Goal: Transaction & Acquisition: Purchase product/service

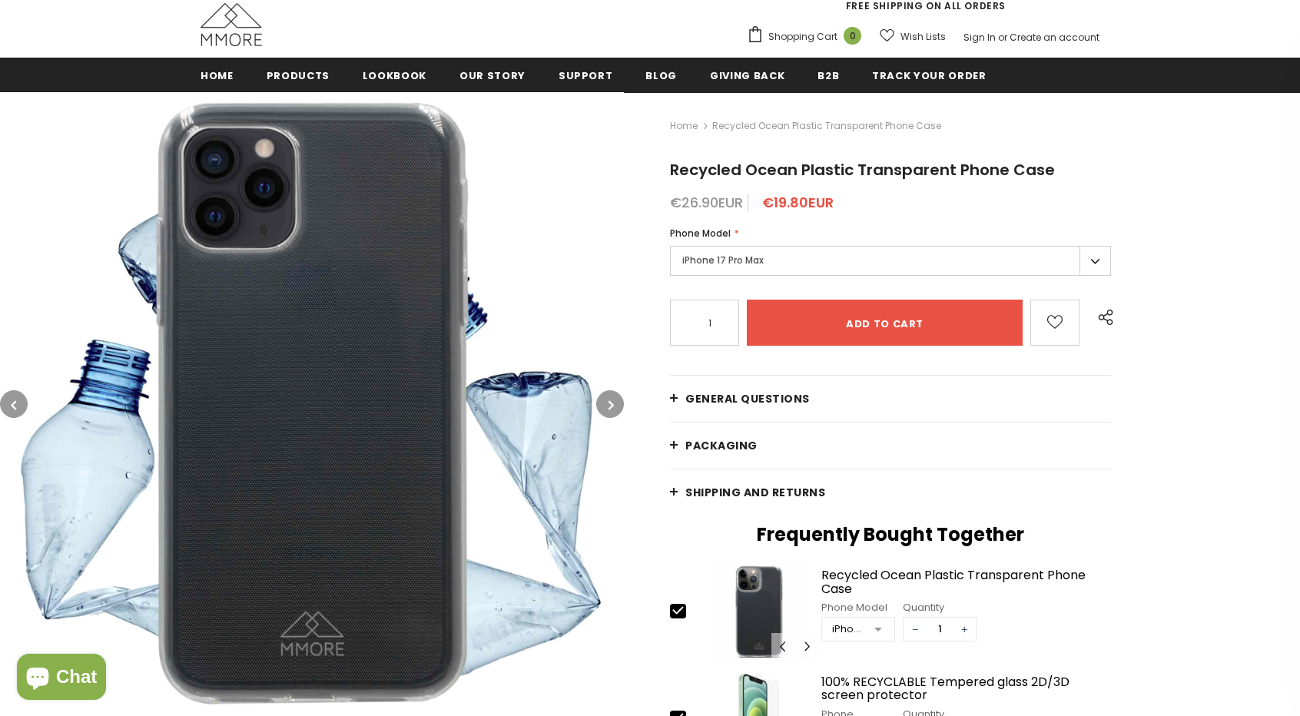
scroll to position [154, 0]
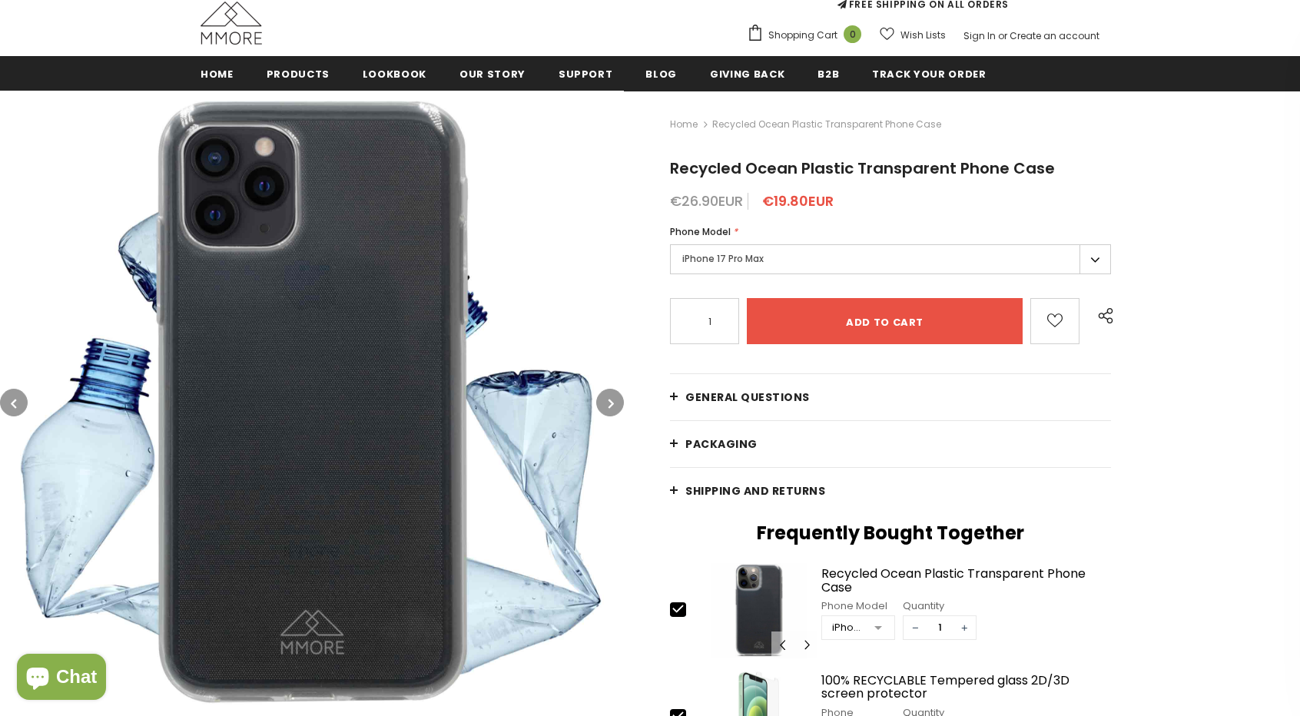
click at [734, 235] on em "*" at bounding box center [735, 231] width 5 height 13
click at [724, 248] on label "iPhone 17 Pro Max" at bounding box center [890, 259] width 441 height 30
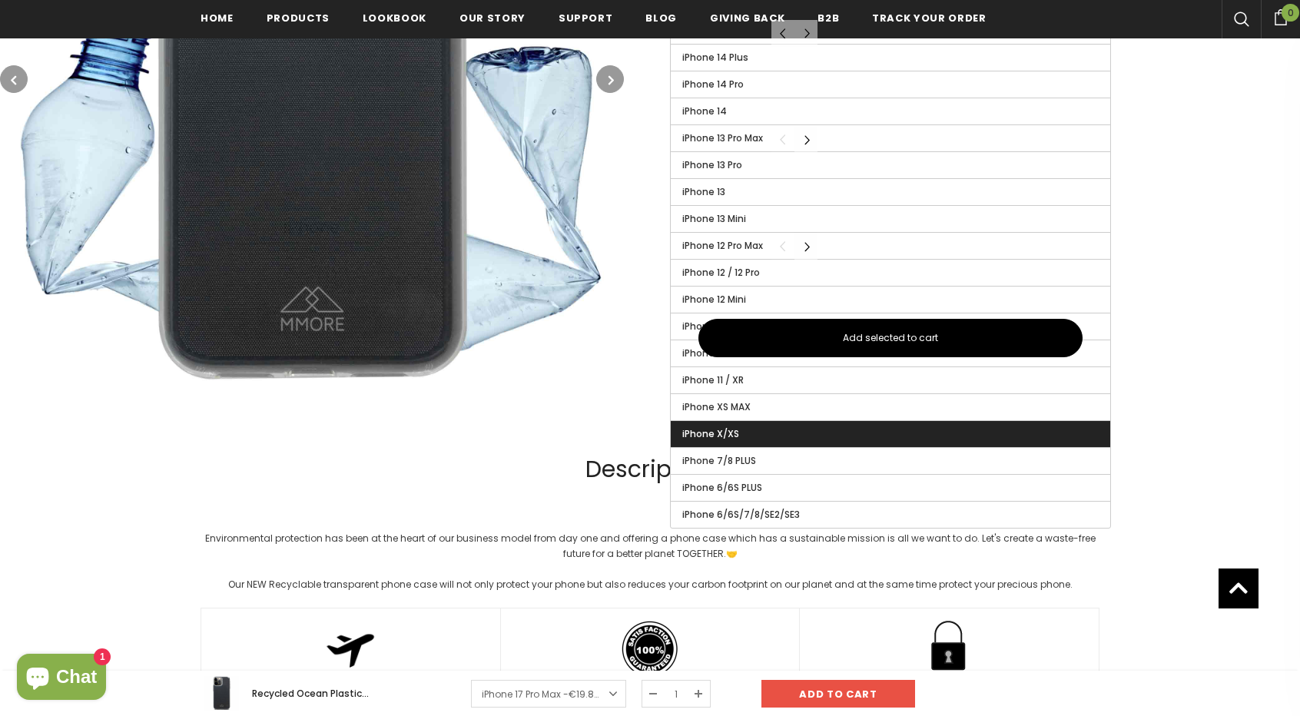
scroll to position [772, 0]
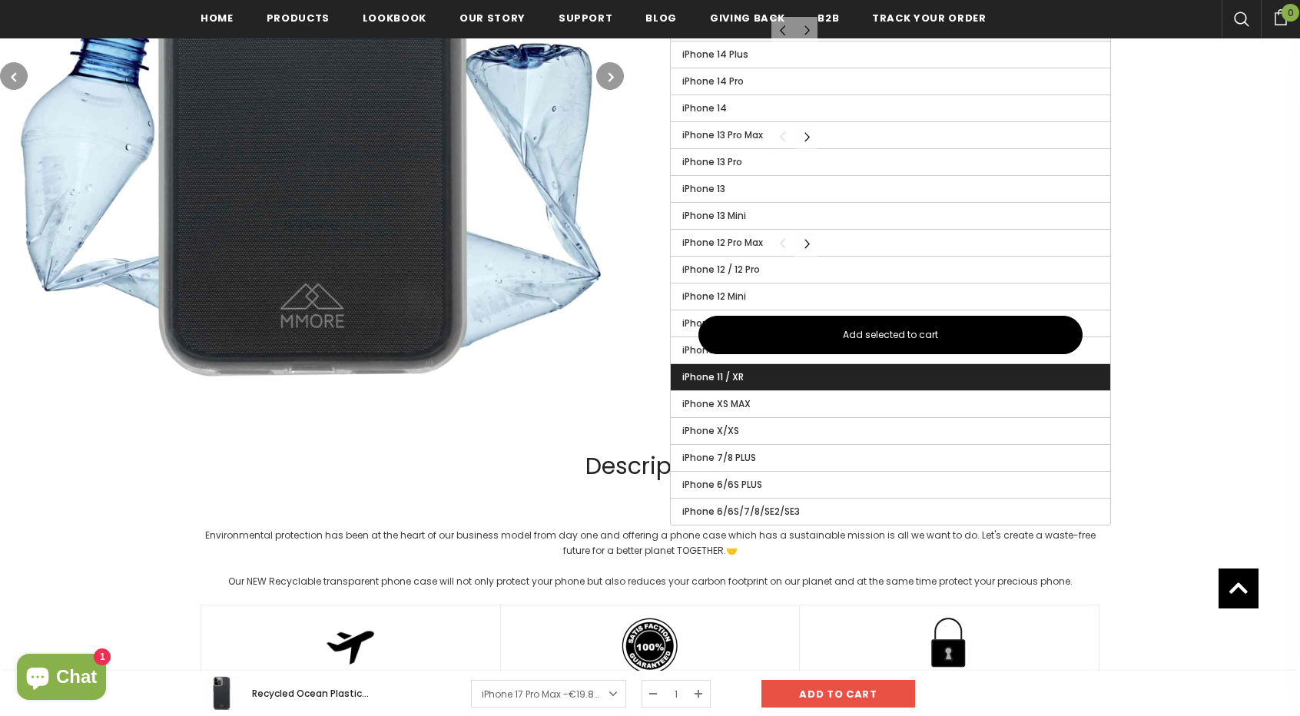
click at [713, 370] on span "iPhone 11 / XR" at bounding box center [712, 376] width 61 height 13
click at [0, 0] on input "iPhone 11 / XR" at bounding box center [0, 0] width 0 height 0
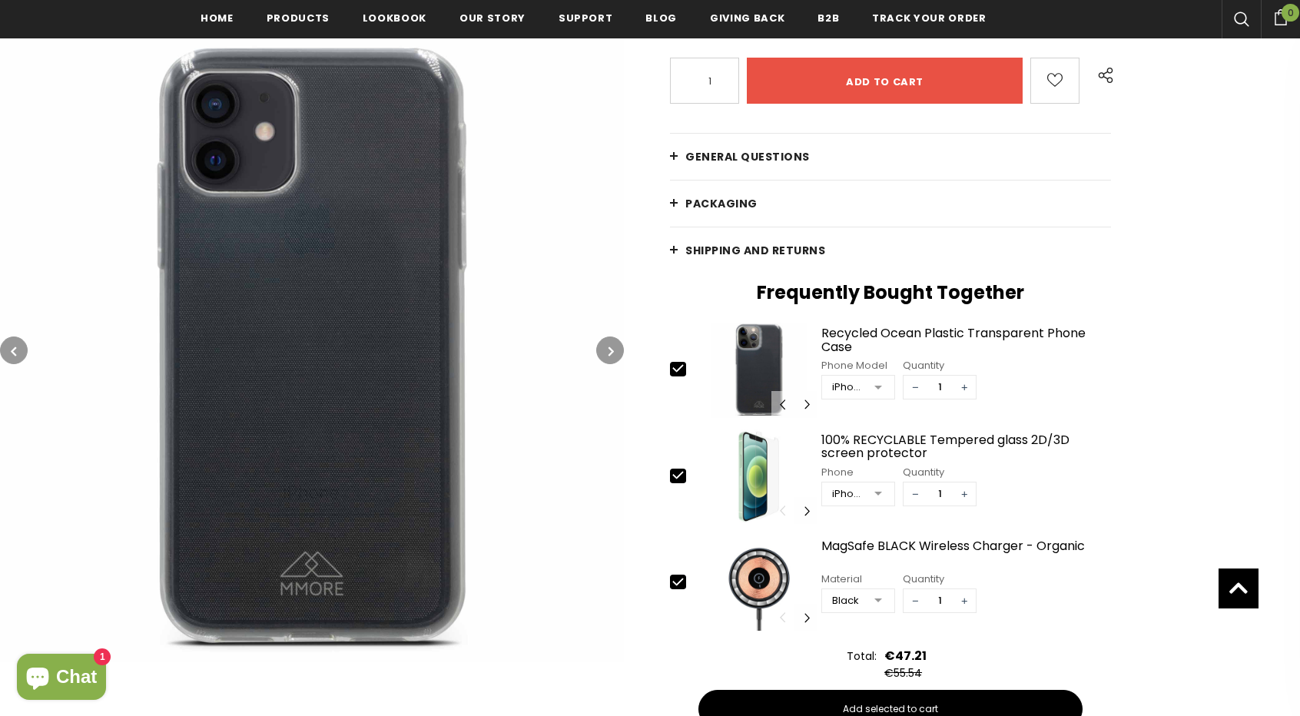
scroll to position [388, 0]
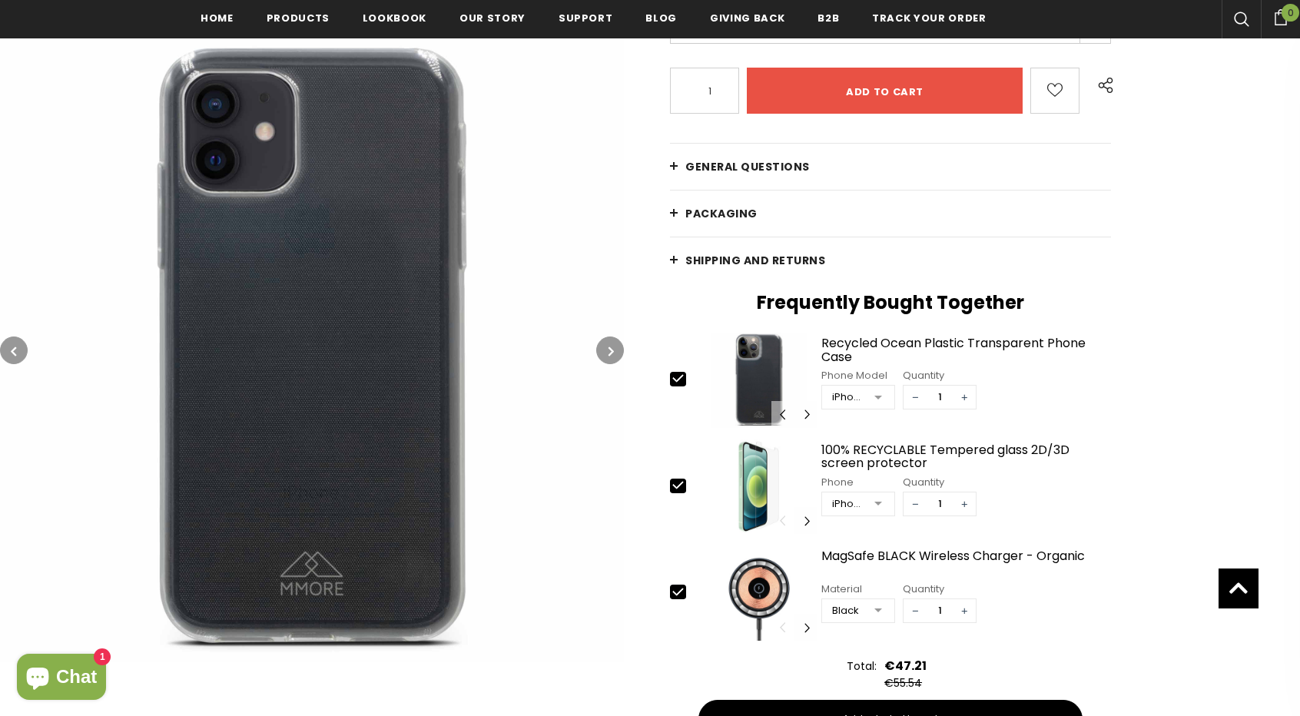
click at [624, 331] on div at bounding box center [650, 325] width 1300 height 931
click at [614, 343] on button "button" at bounding box center [610, 350] width 28 height 28
click at [612, 343] on icon "button" at bounding box center [610, 350] width 5 height 15
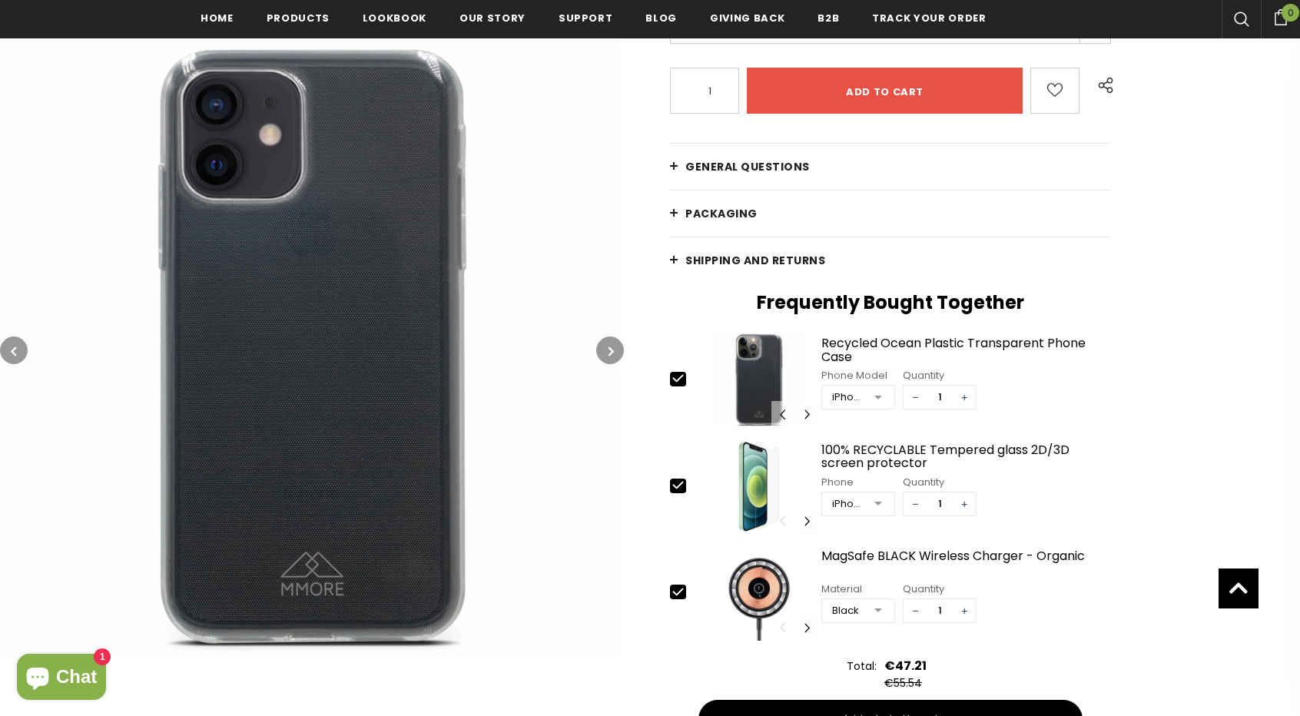
click at [612, 343] on icon "button" at bounding box center [610, 350] width 5 height 15
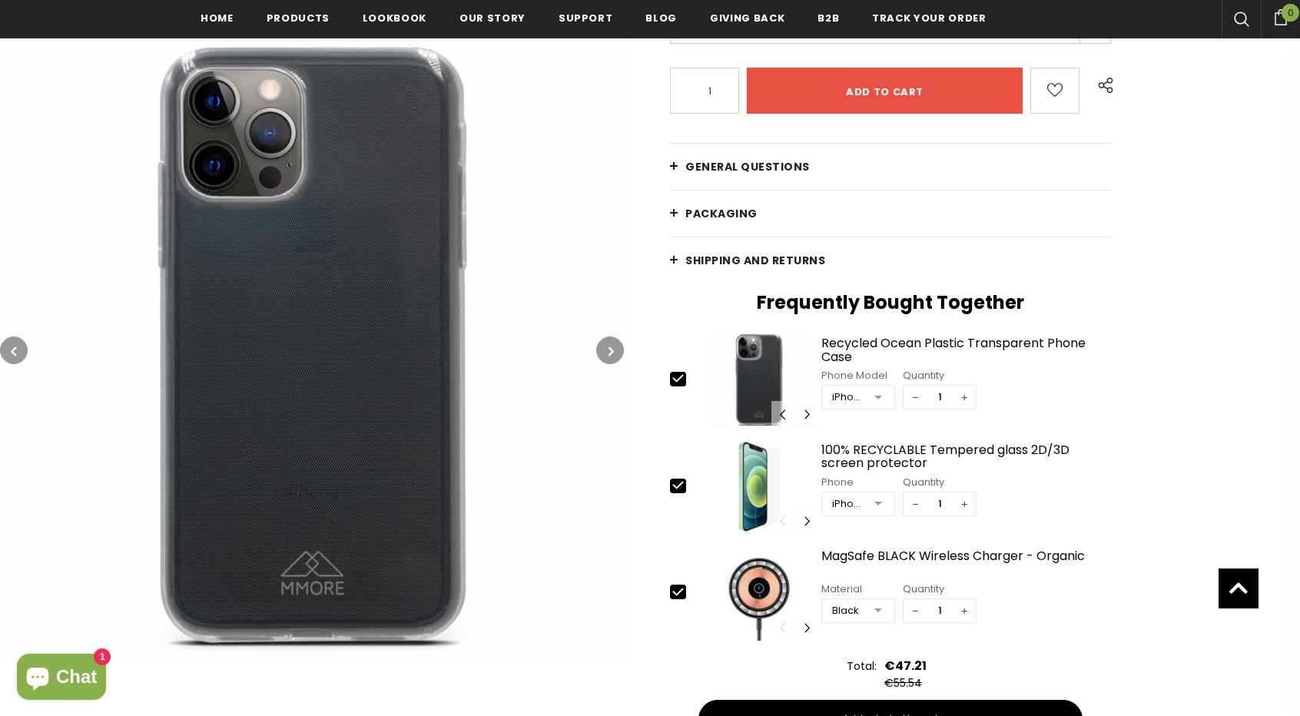
click at [612, 343] on icon "button" at bounding box center [610, 350] width 5 height 15
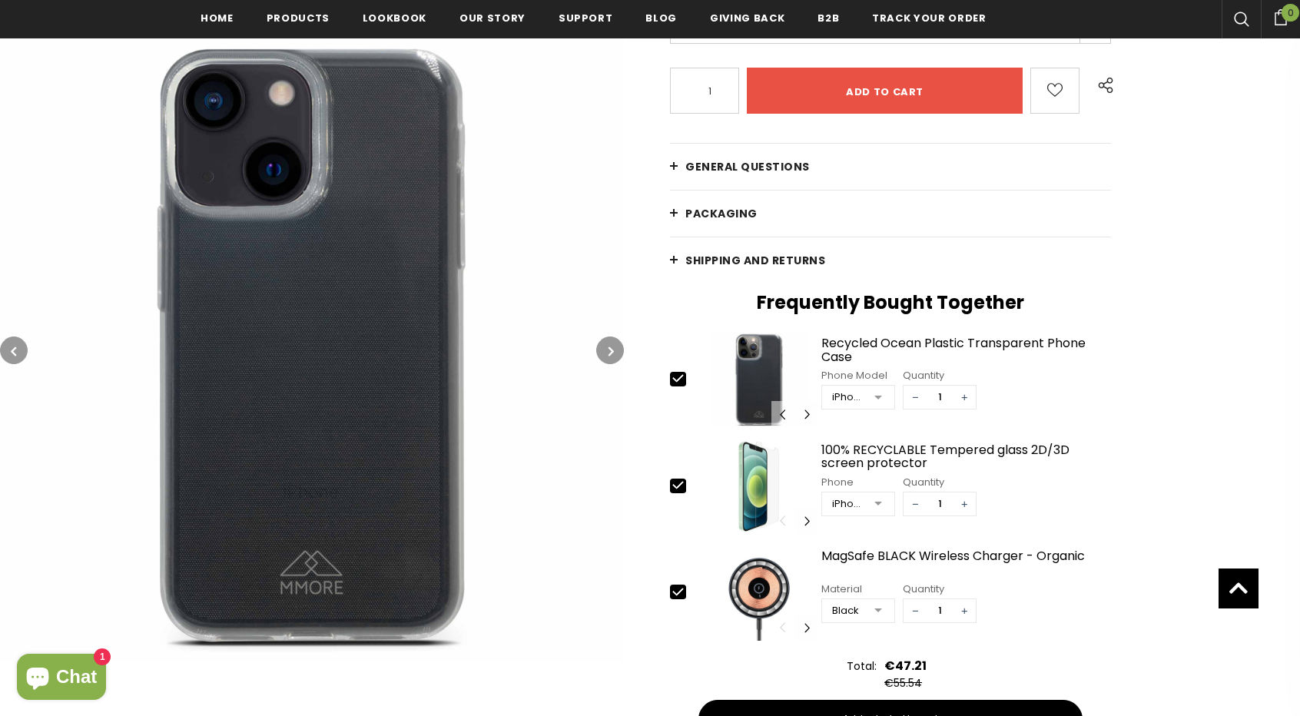
click at [612, 343] on icon "button" at bounding box center [610, 350] width 5 height 15
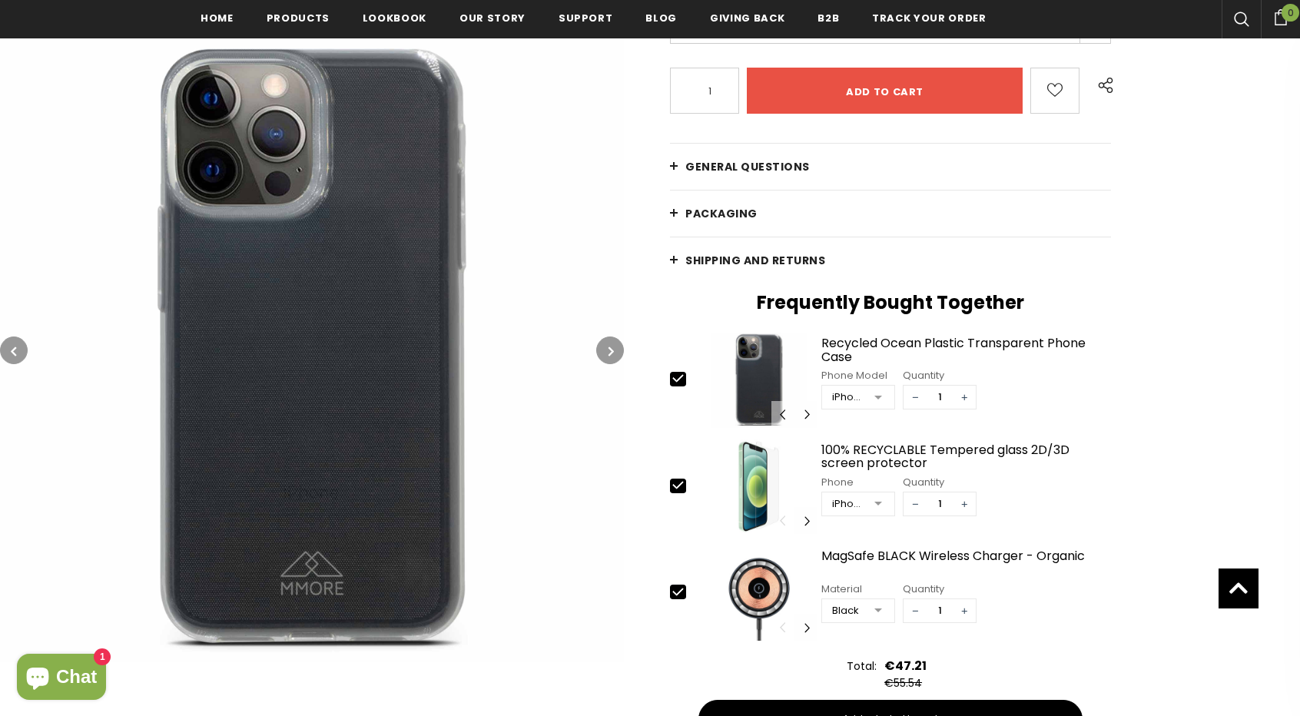
click at [612, 343] on icon "button" at bounding box center [610, 350] width 5 height 15
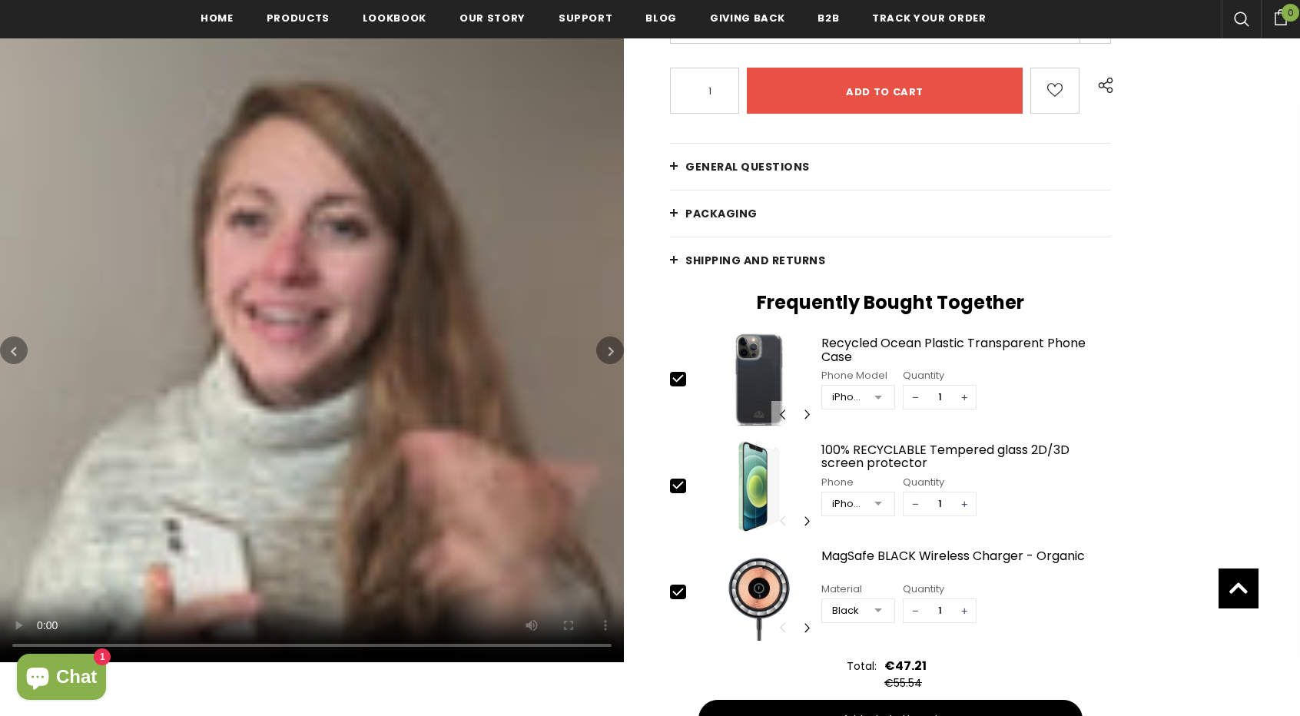
click at [612, 343] on icon "button" at bounding box center [610, 350] width 5 height 15
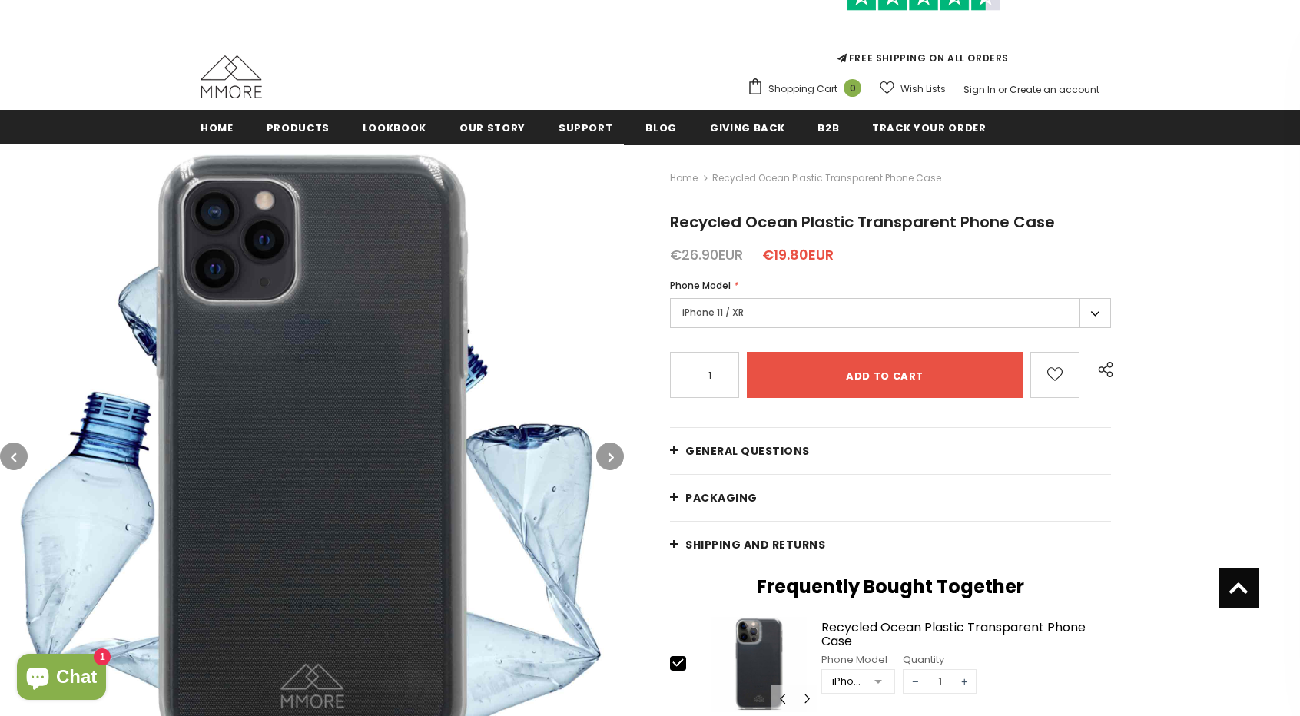
scroll to position [4, 0]
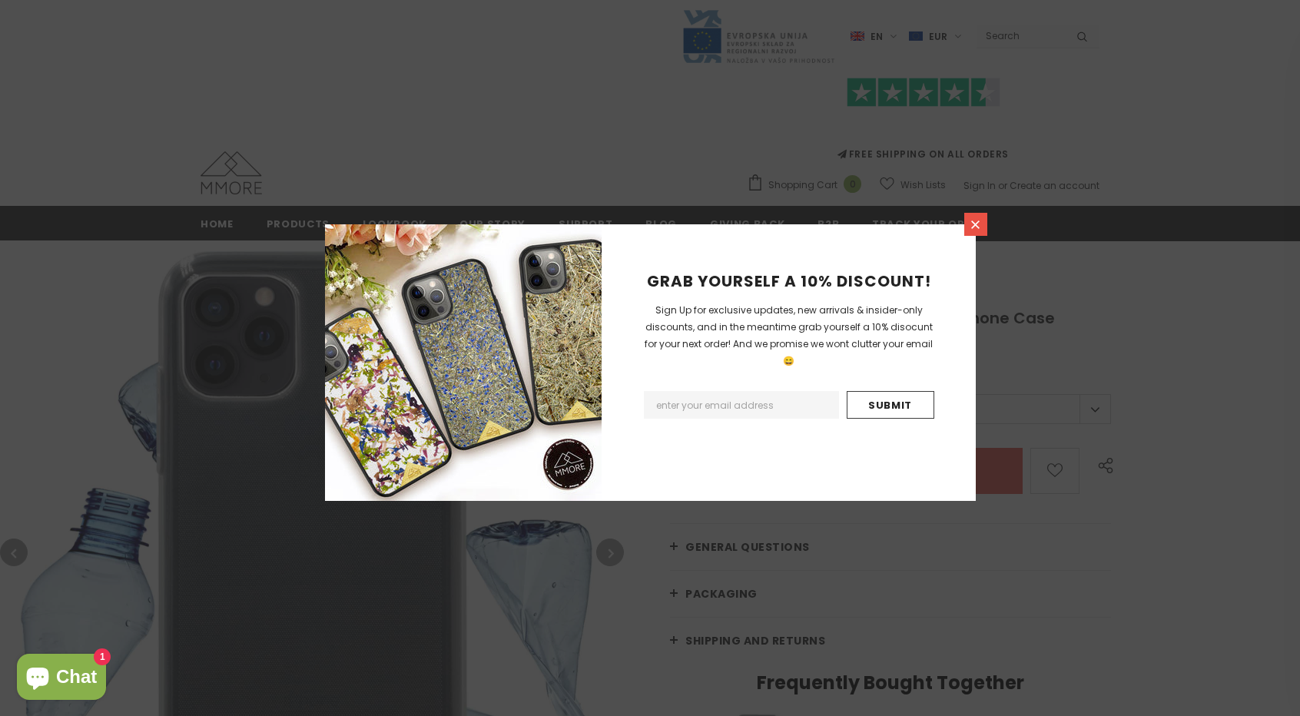
click at [970, 218] on icon at bounding box center [975, 224] width 13 height 13
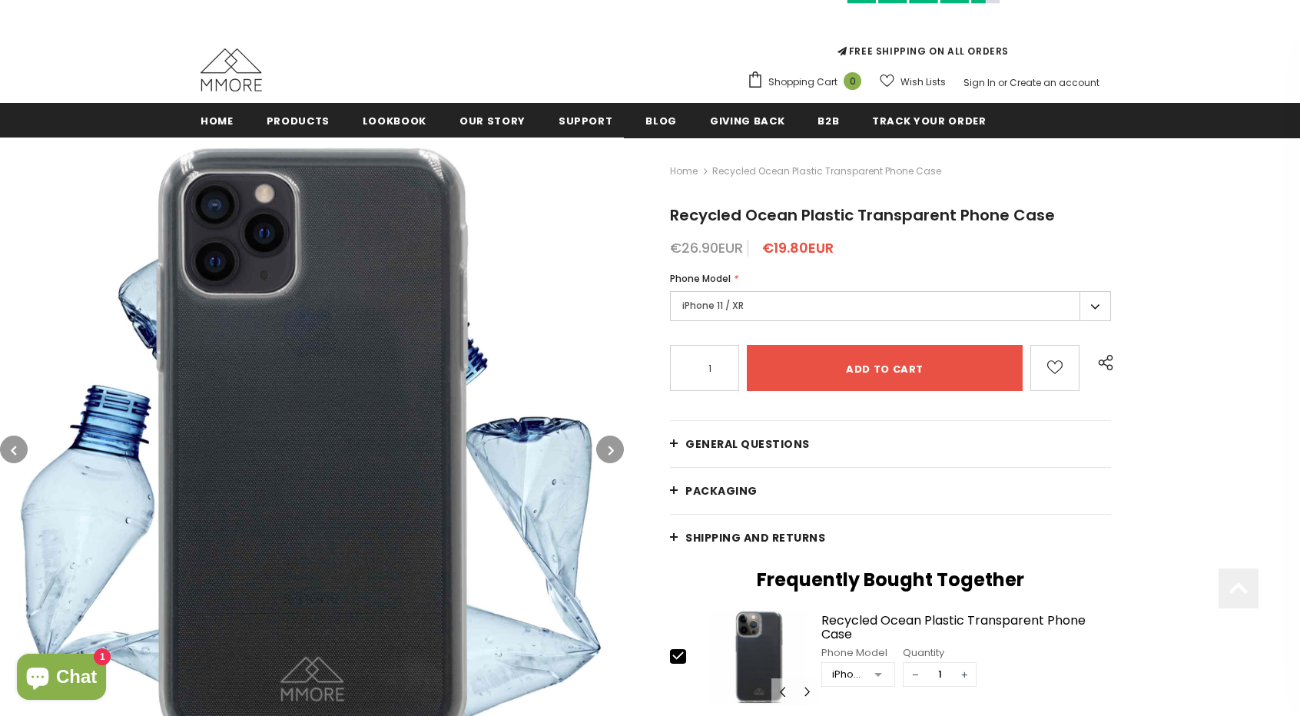
scroll to position [89, 0]
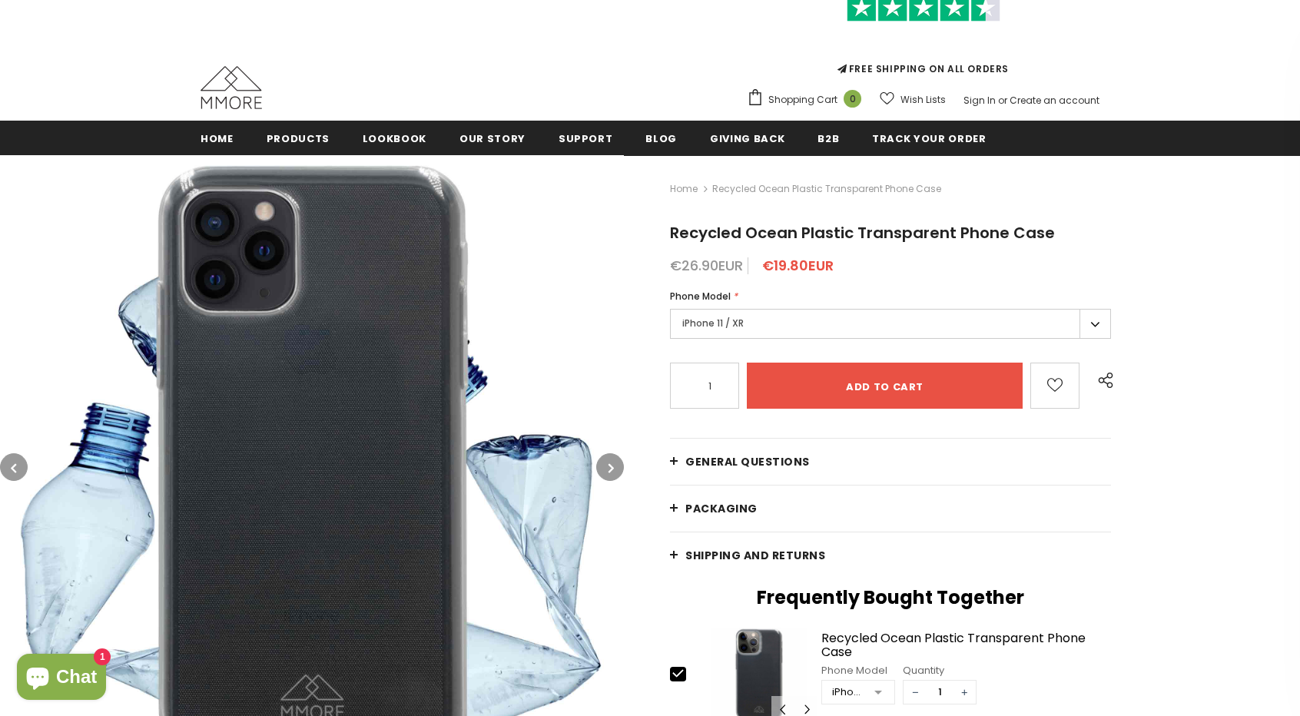
click at [800, 319] on label "iPhone 11 / XR" at bounding box center [890, 324] width 441 height 30
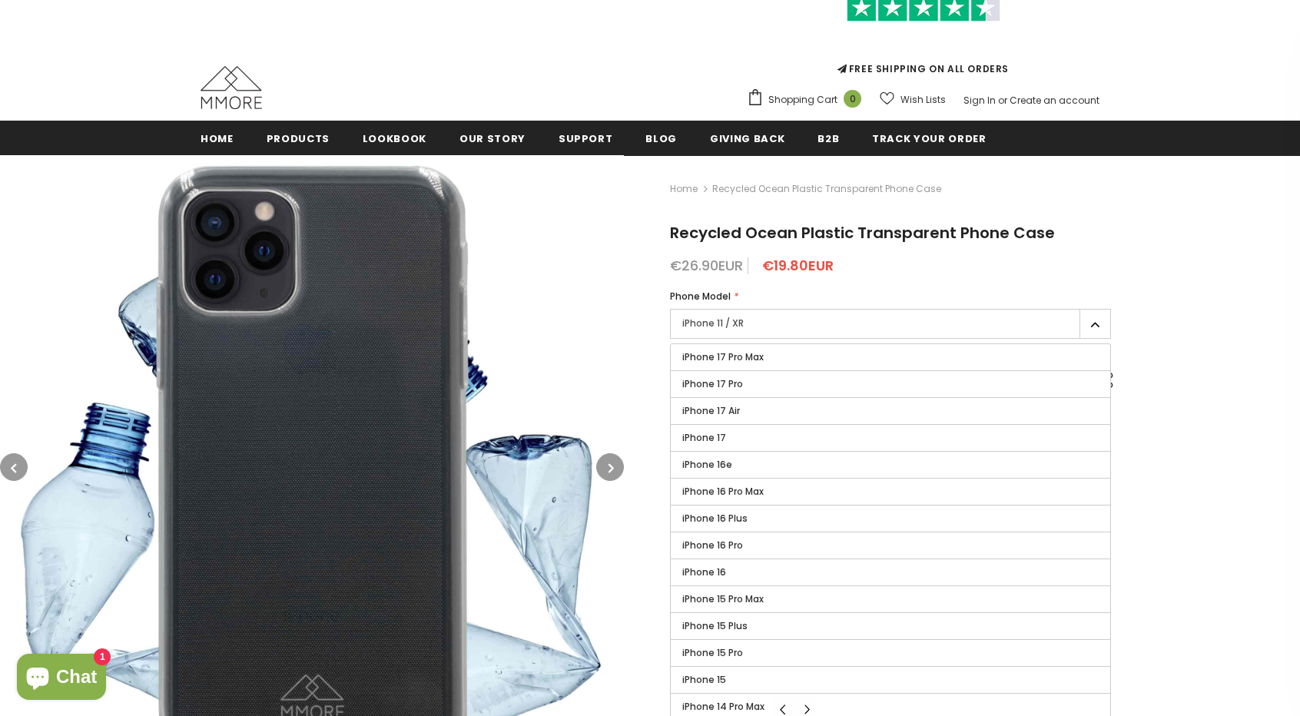
click at [844, 271] on div "€26.90EUR €19.80EUR" at bounding box center [890, 265] width 441 height 15
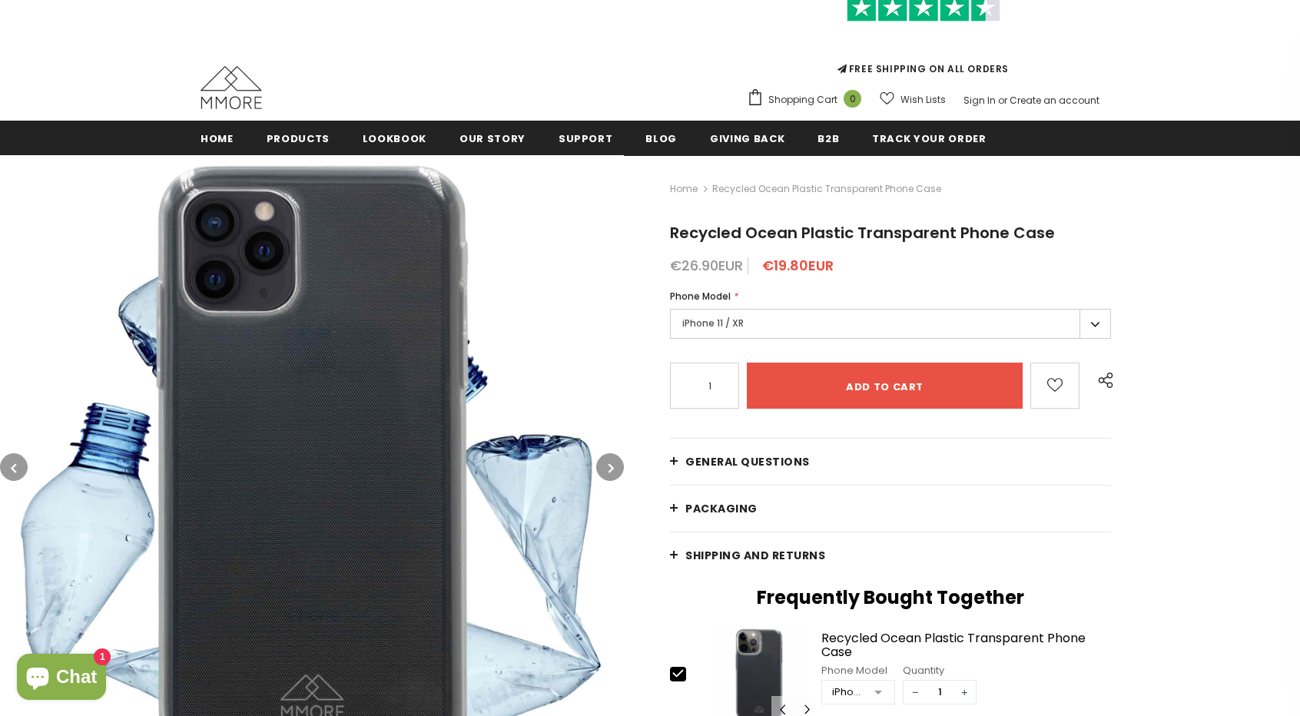
click at [840, 377] on input "Add to cart" at bounding box center [885, 386] width 276 height 46
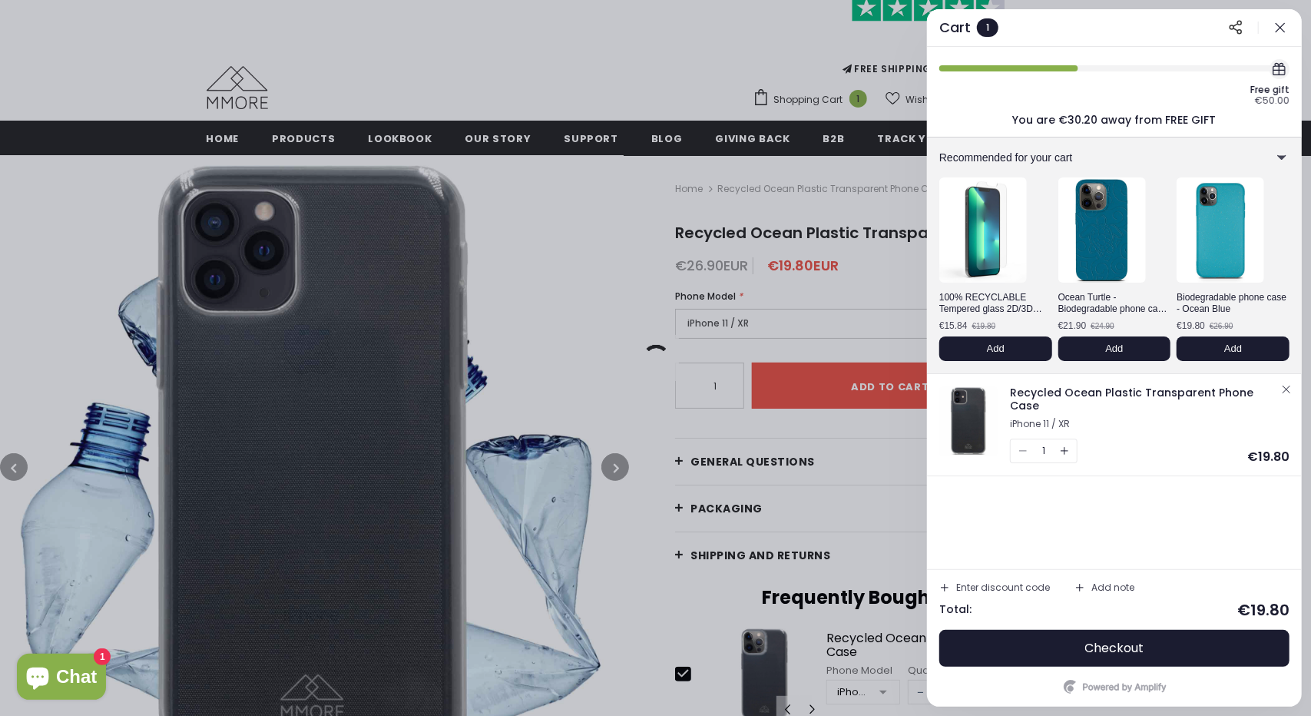
click at [890, 352] on div at bounding box center [655, 358] width 1311 height 716
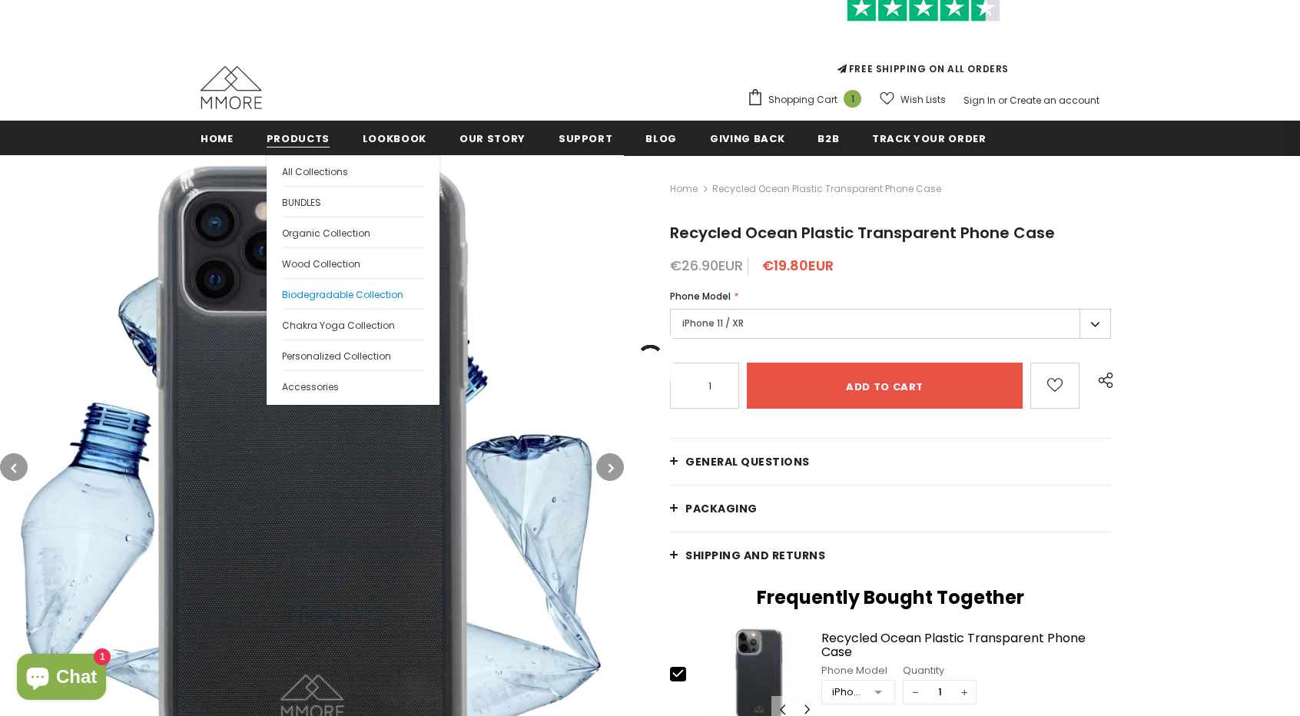
click at [390, 301] on link "Biodegradable Collection" at bounding box center [353, 293] width 142 height 31
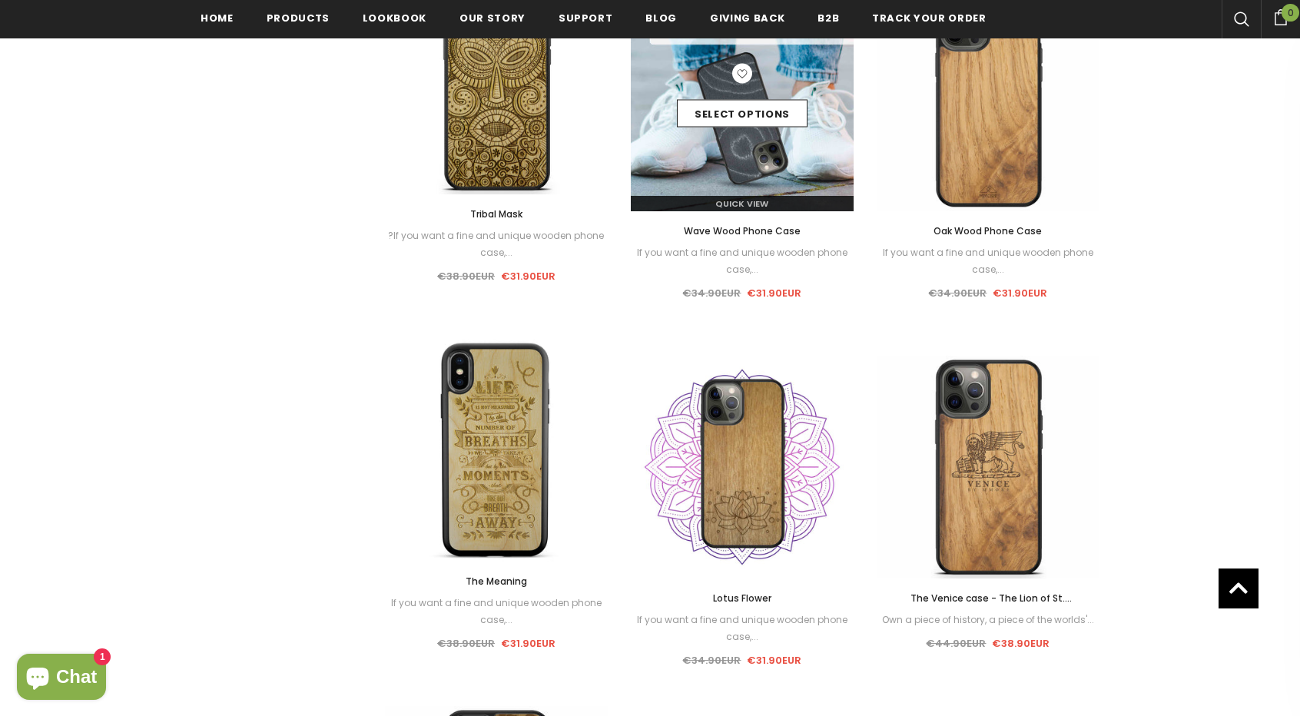
scroll to position [1464, 0]
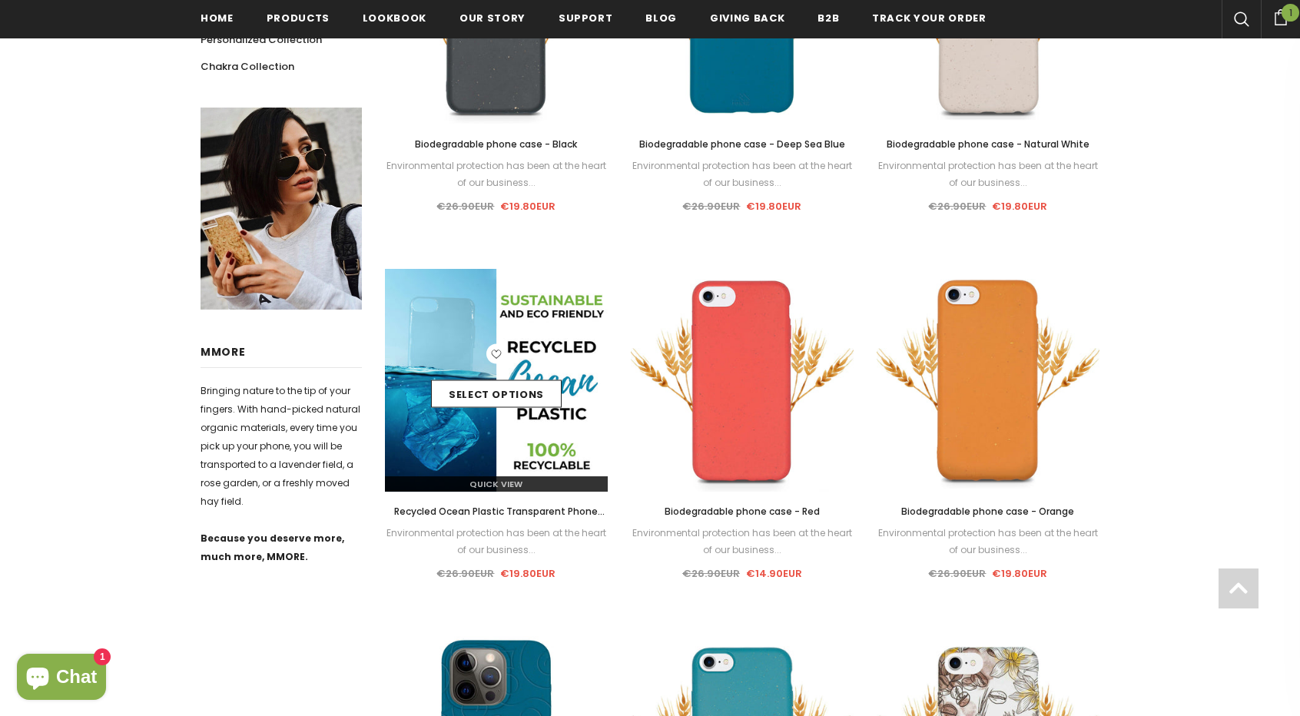
scroll to position [509, 0]
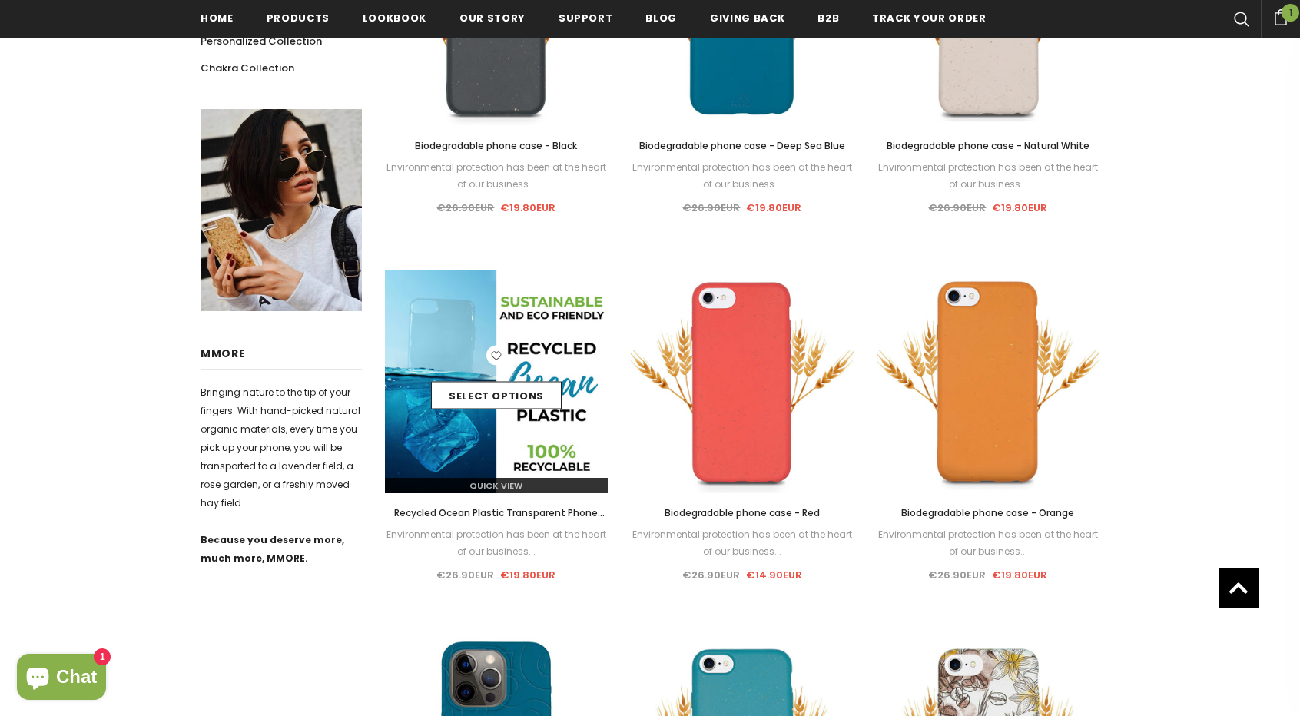
click at [466, 339] on img at bounding box center [496, 381] width 223 height 223
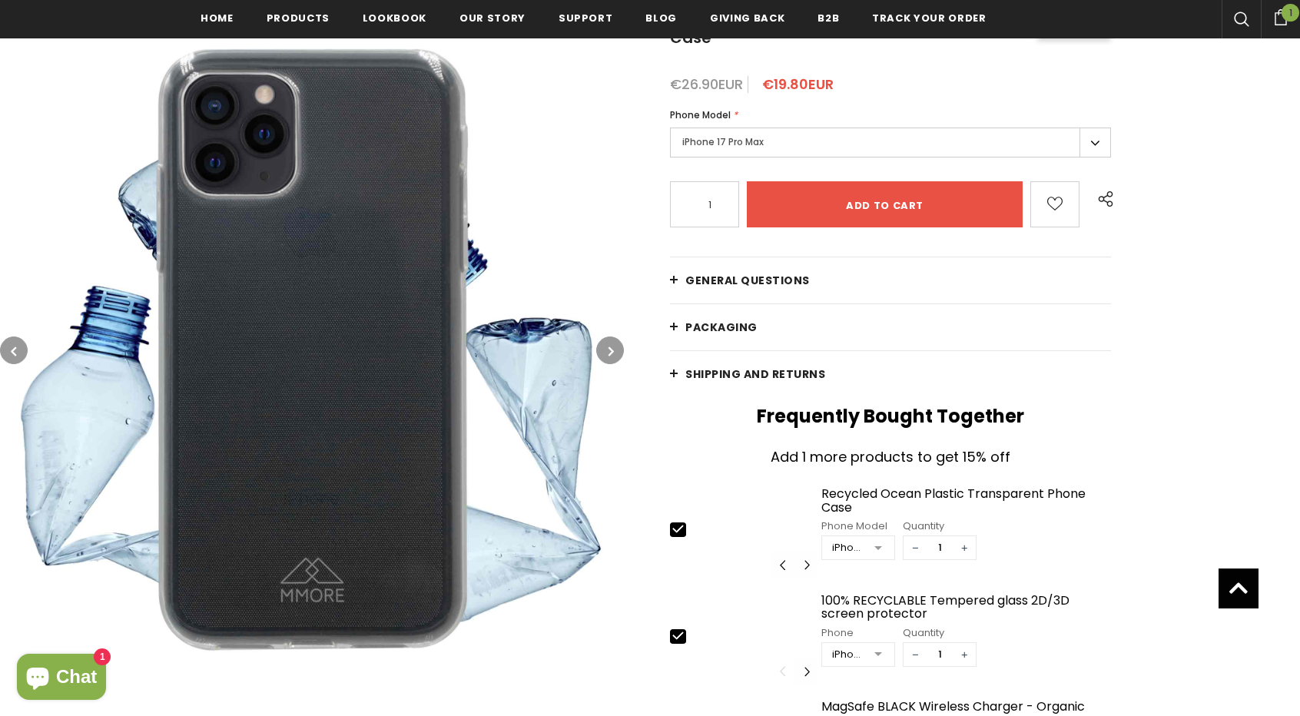
scroll to position [311, 0]
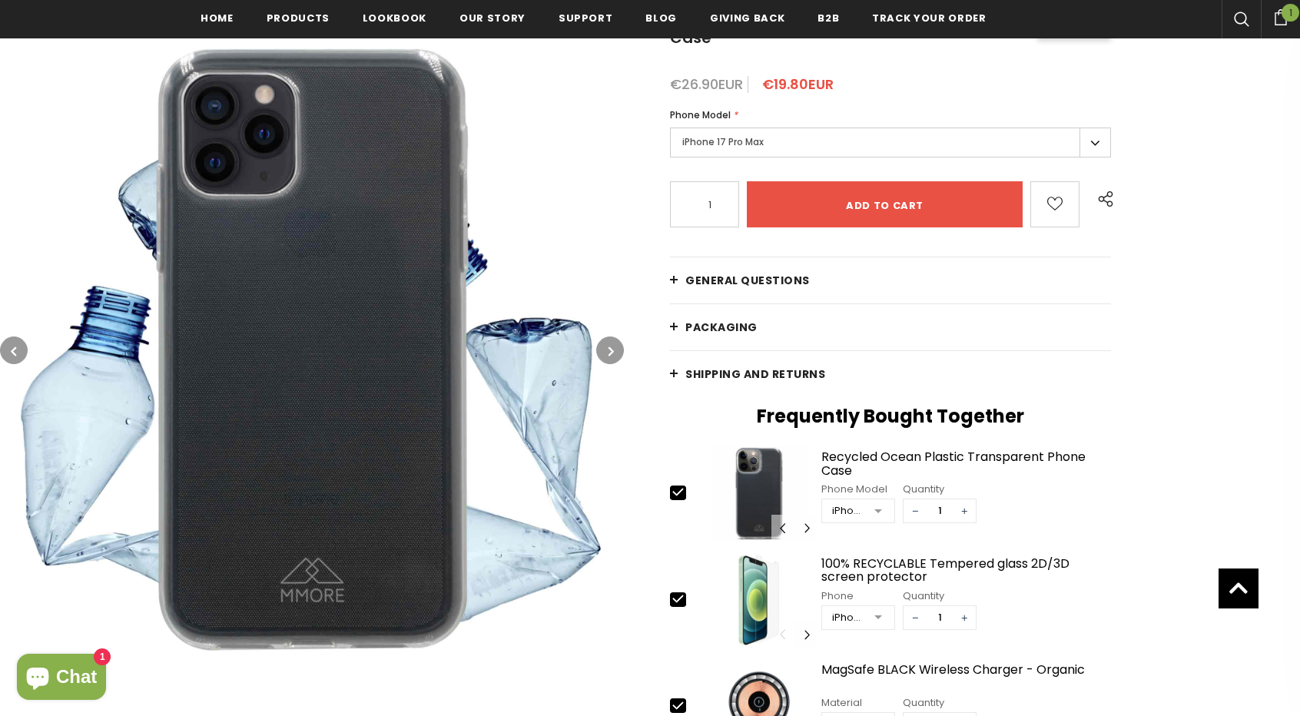
click at [606, 335] on img at bounding box center [312, 350] width 624 height 624
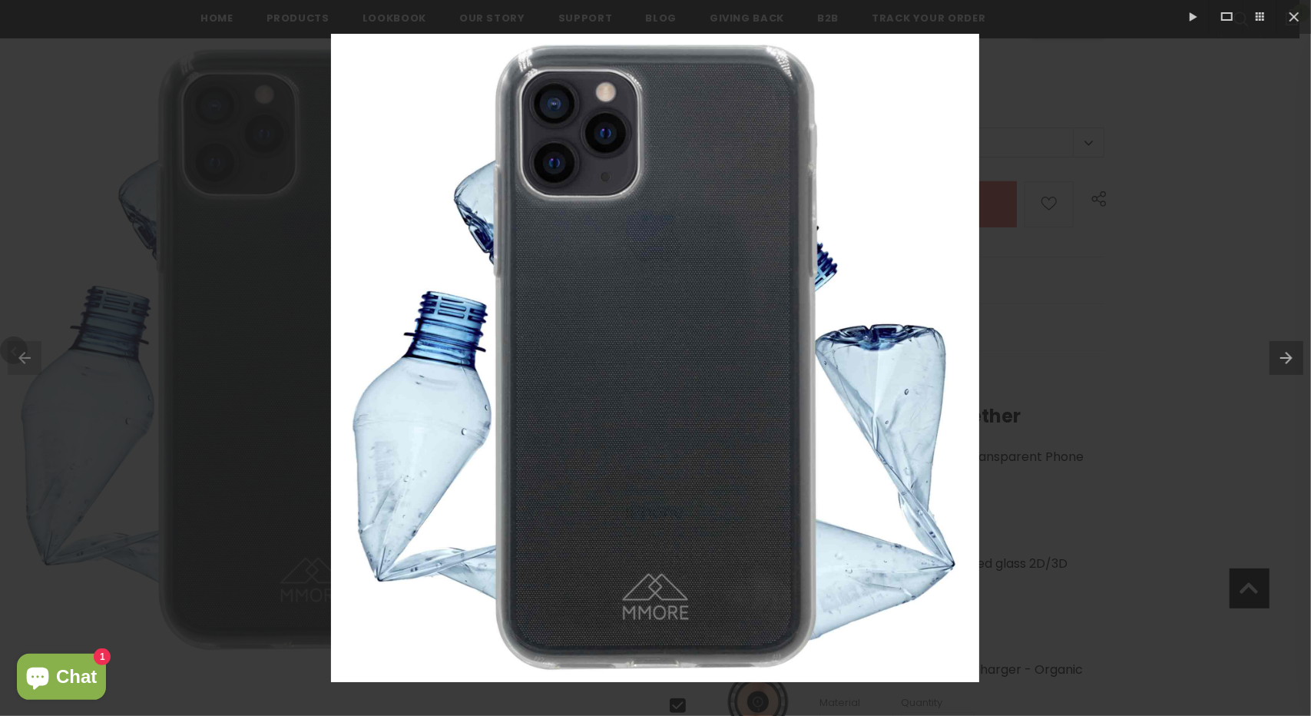
click at [1280, 360] on button at bounding box center [1290, 358] width 41 height 77
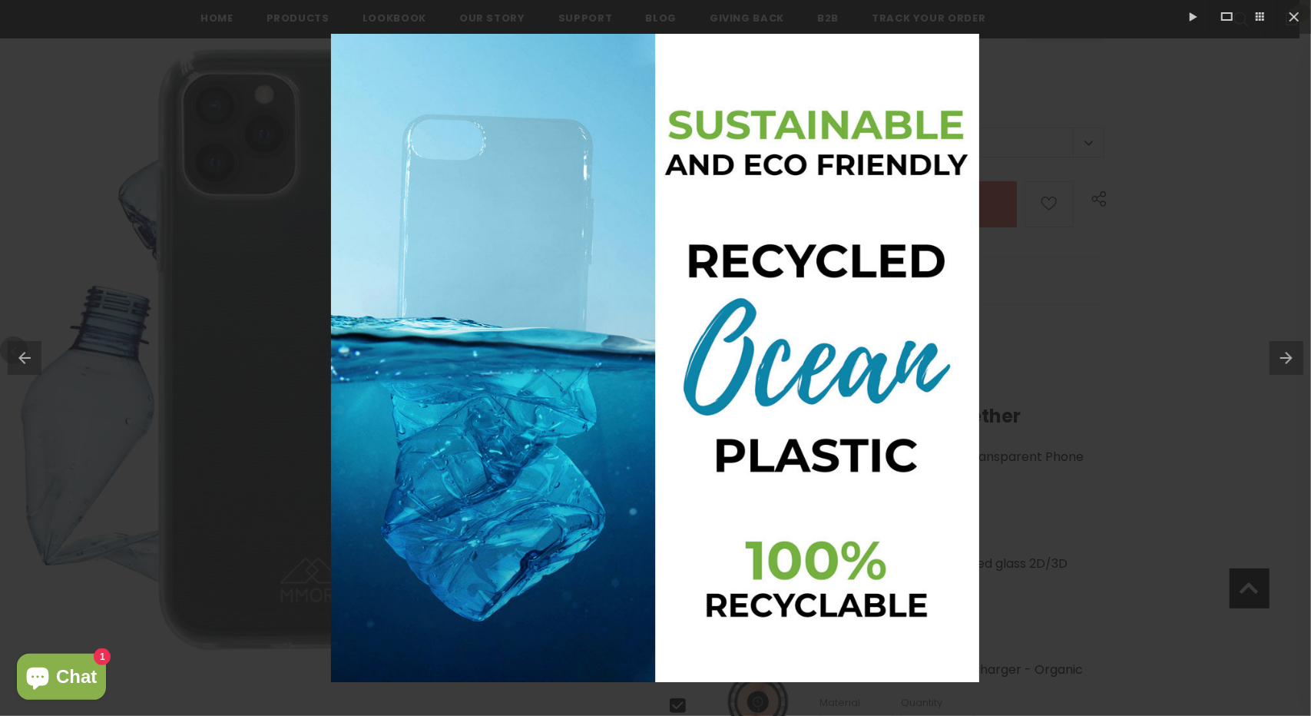
click at [1280, 360] on button at bounding box center [1290, 358] width 41 height 77
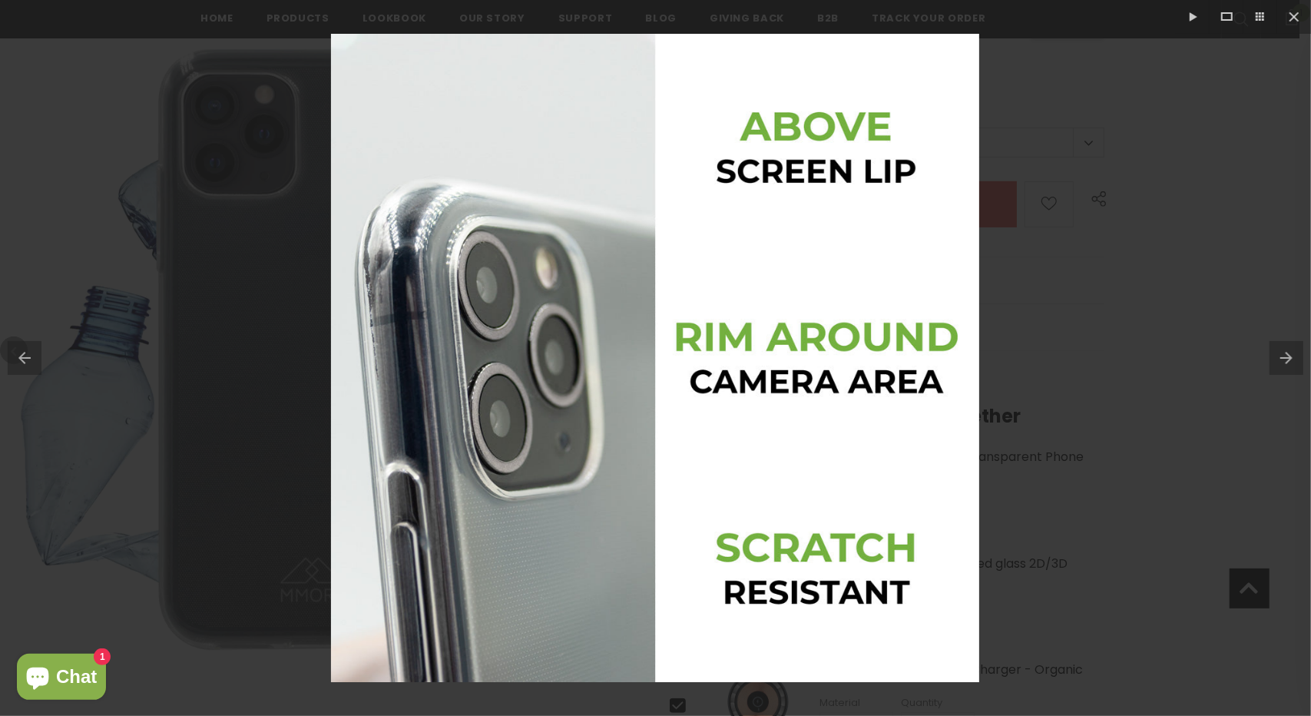
click at [1280, 360] on button at bounding box center [1290, 358] width 41 height 77
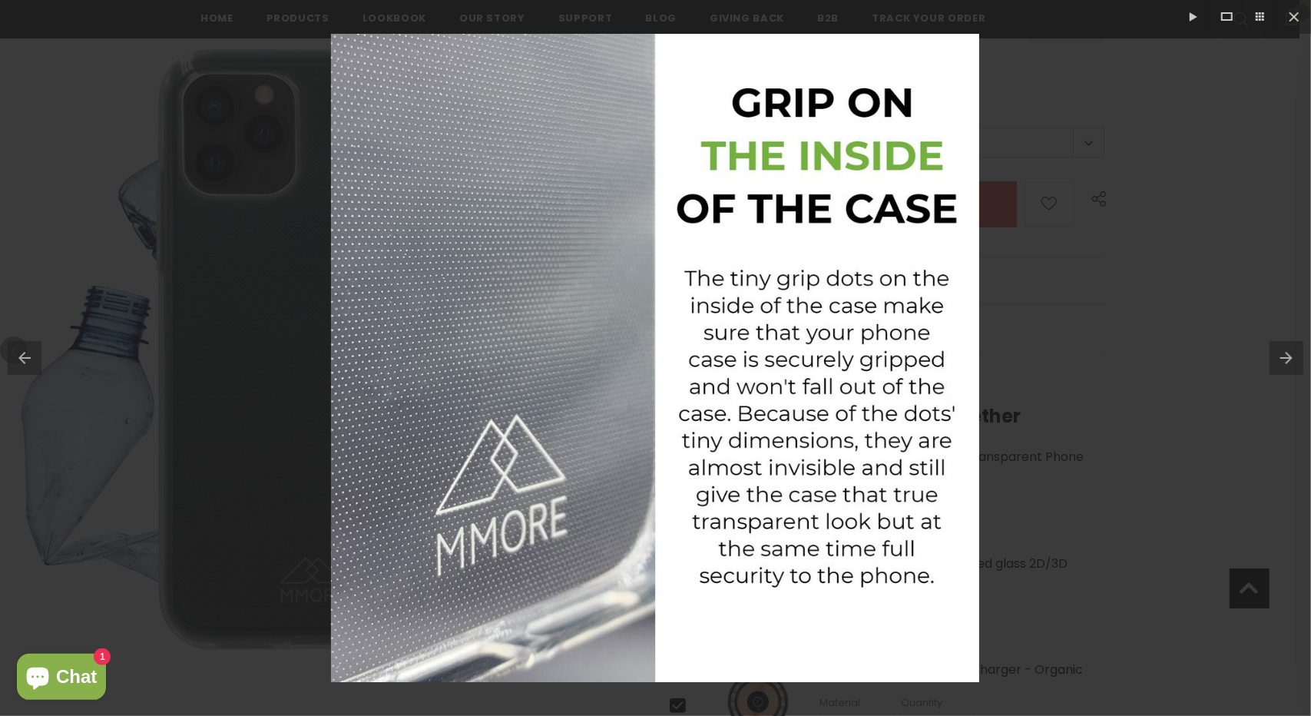
click at [1280, 360] on button at bounding box center [1290, 358] width 41 height 77
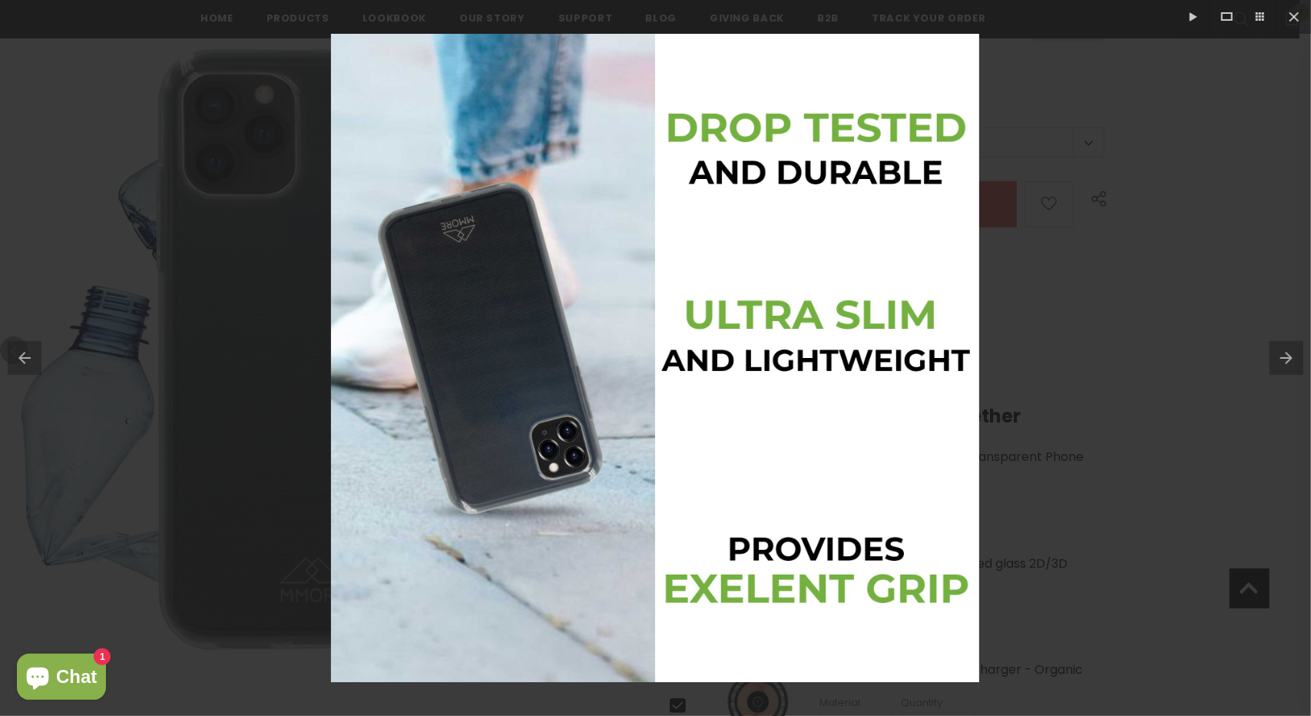
click at [1280, 360] on button at bounding box center [1290, 358] width 41 height 77
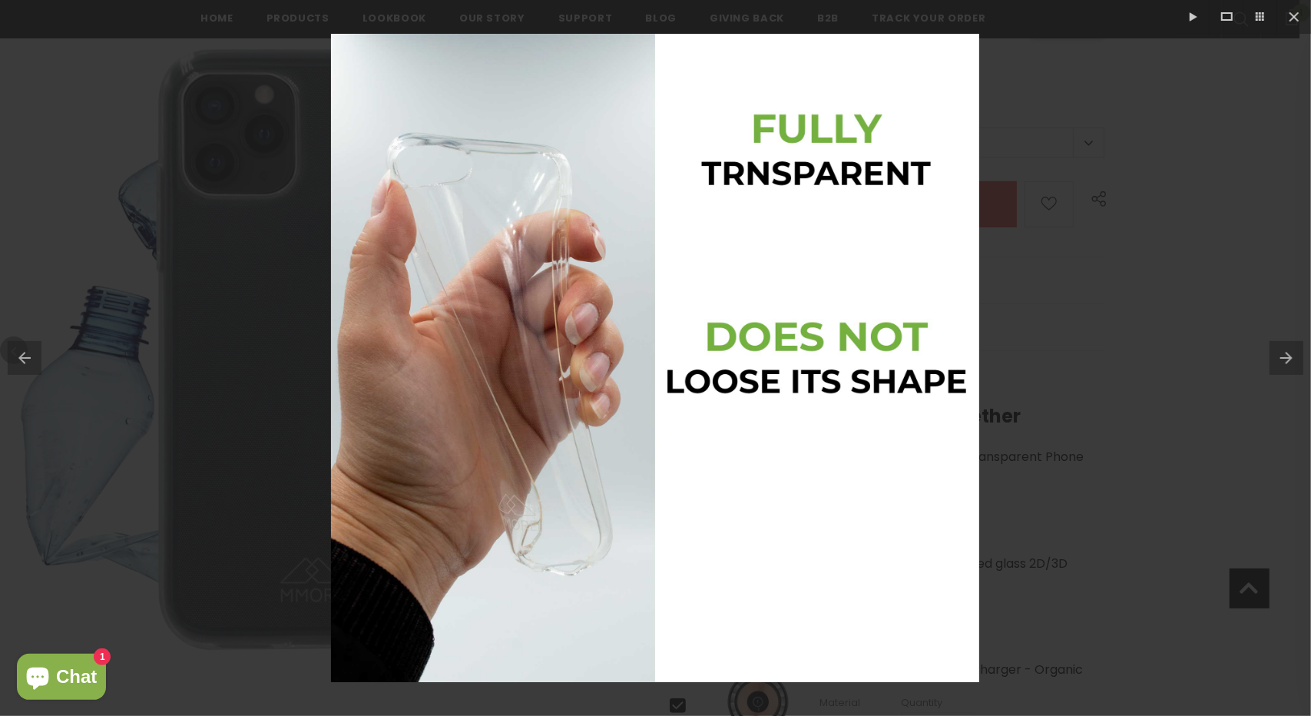
click at [1280, 360] on button at bounding box center [1290, 358] width 41 height 77
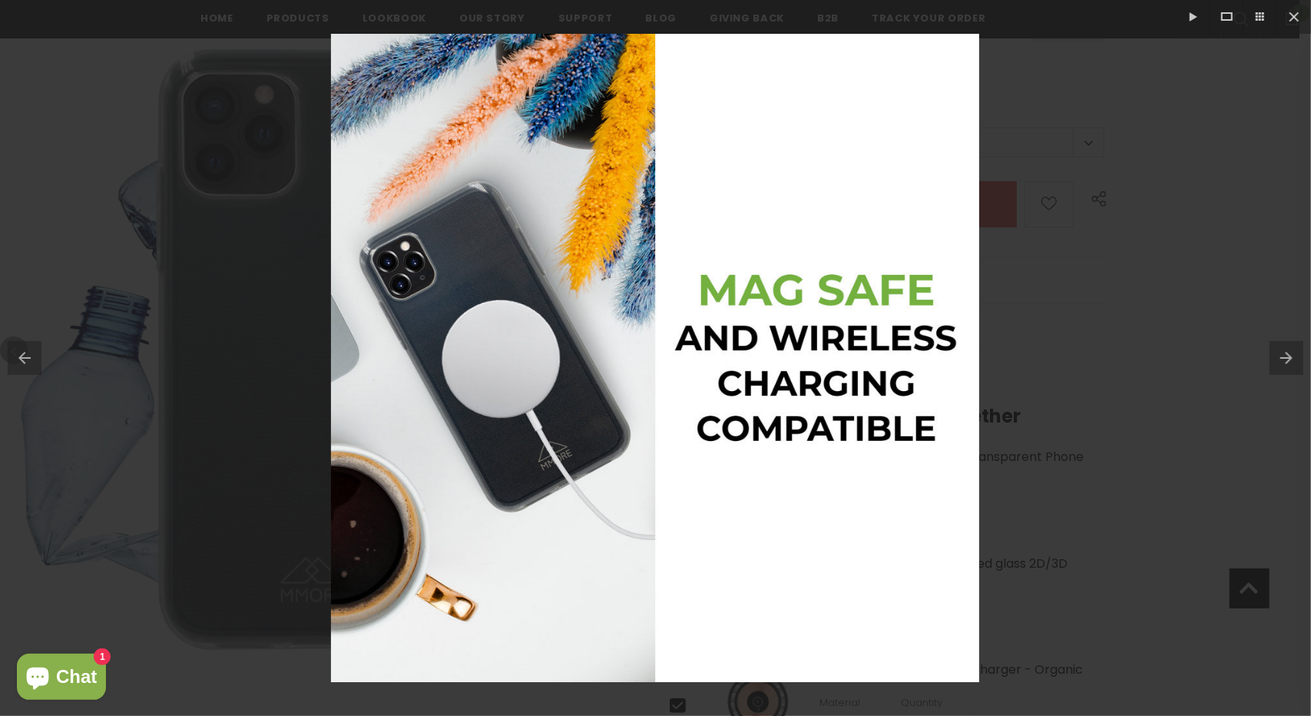
click at [1289, 366] on button at bounding box center [1290, 358] width 41 height 77
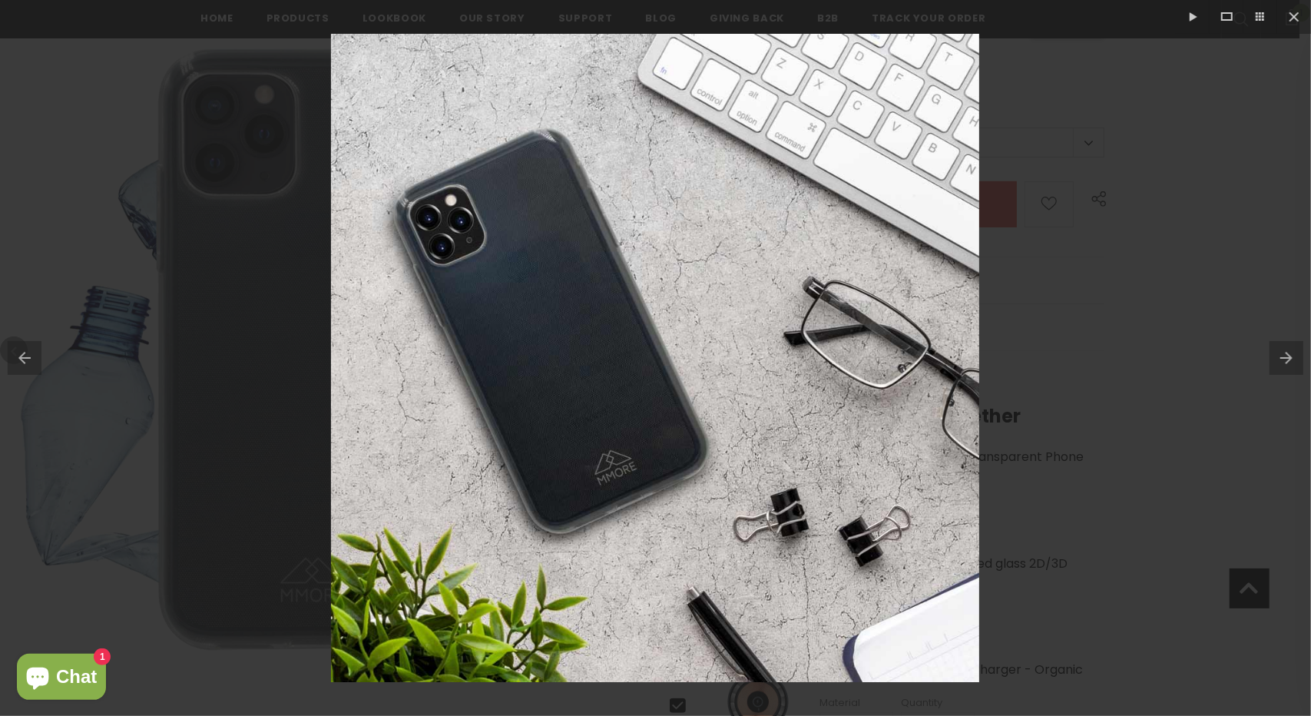
click at [1289, 365] on button at bounding box center [1290, 358] width 41 height 77
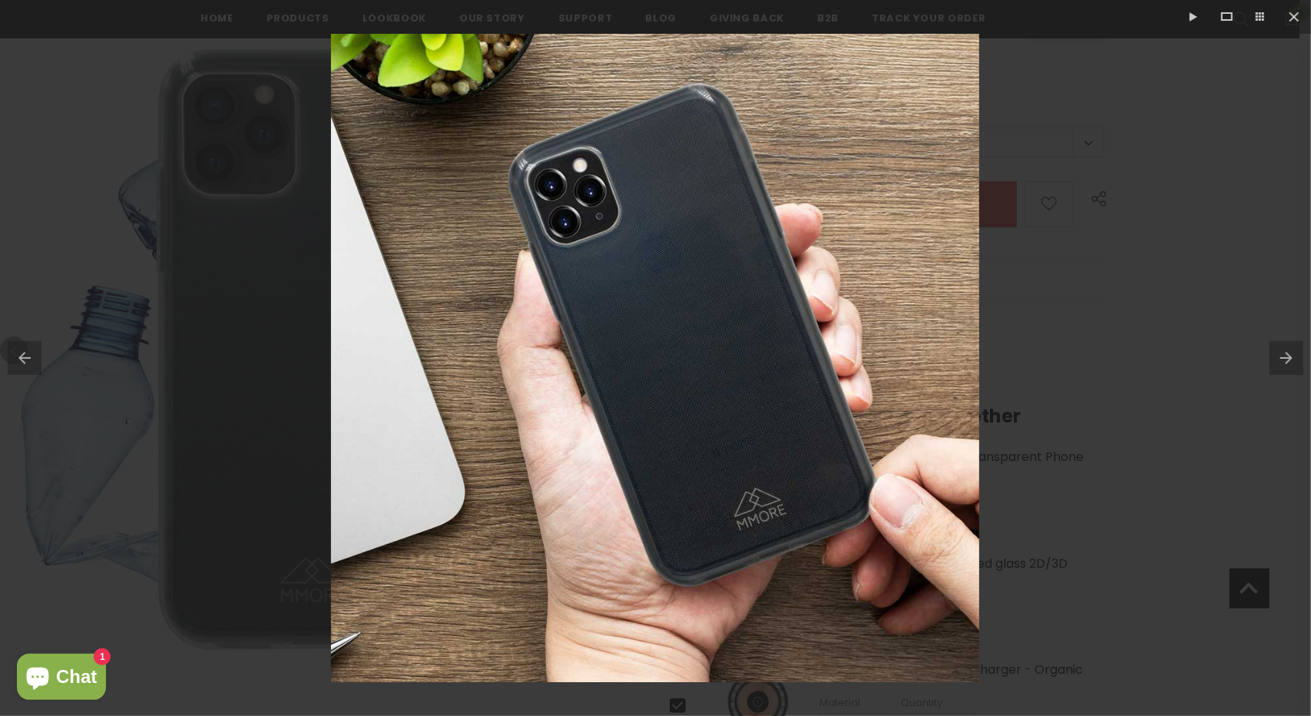
click at [1289, 365] on button at bounding box center [1290, 358] width 41 height 77
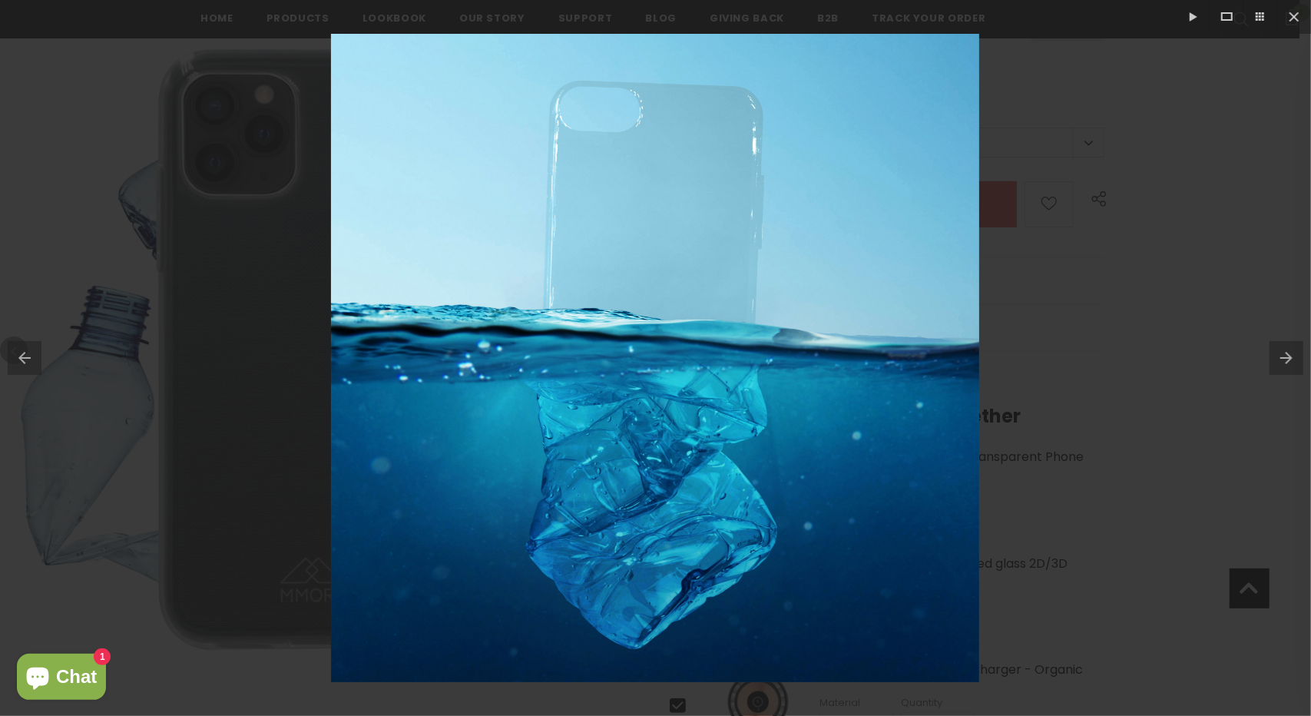
click at [1211, 270] on div at bounding box center [655, 358] width 1311 height 716
